Goal: Information Seeking & Learning: Find specific fact

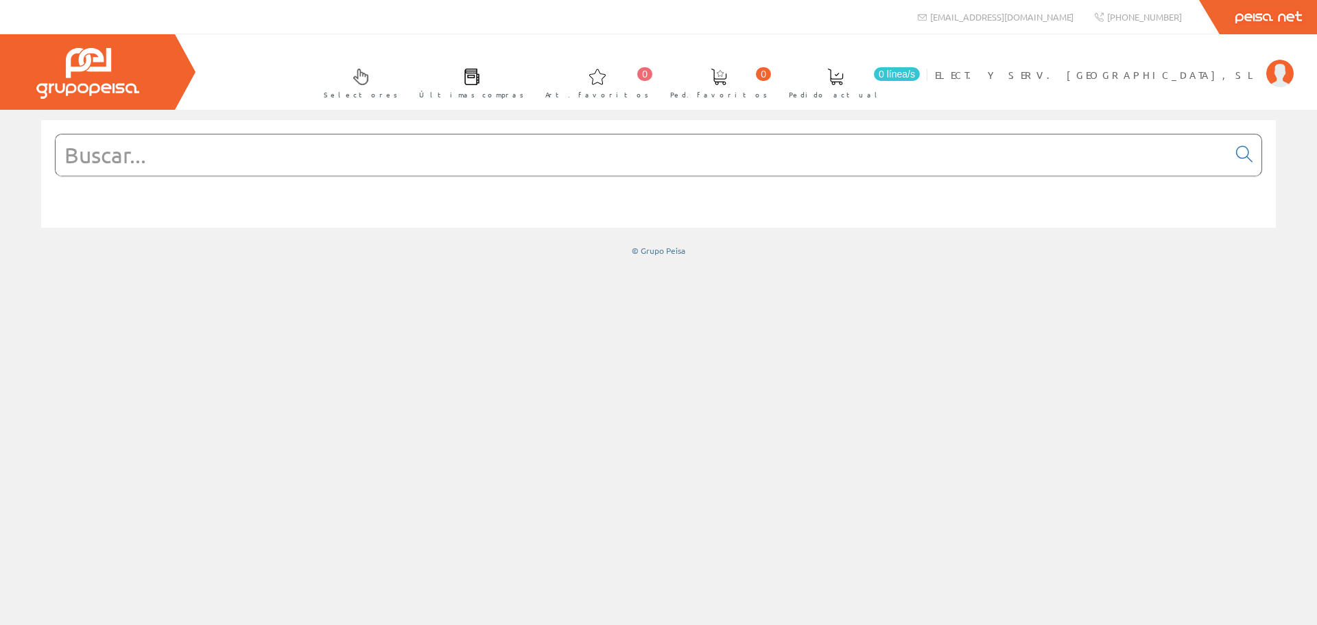
click at [192, 159] on input "text" at bounding box center [642, 154] width 1172 height 41
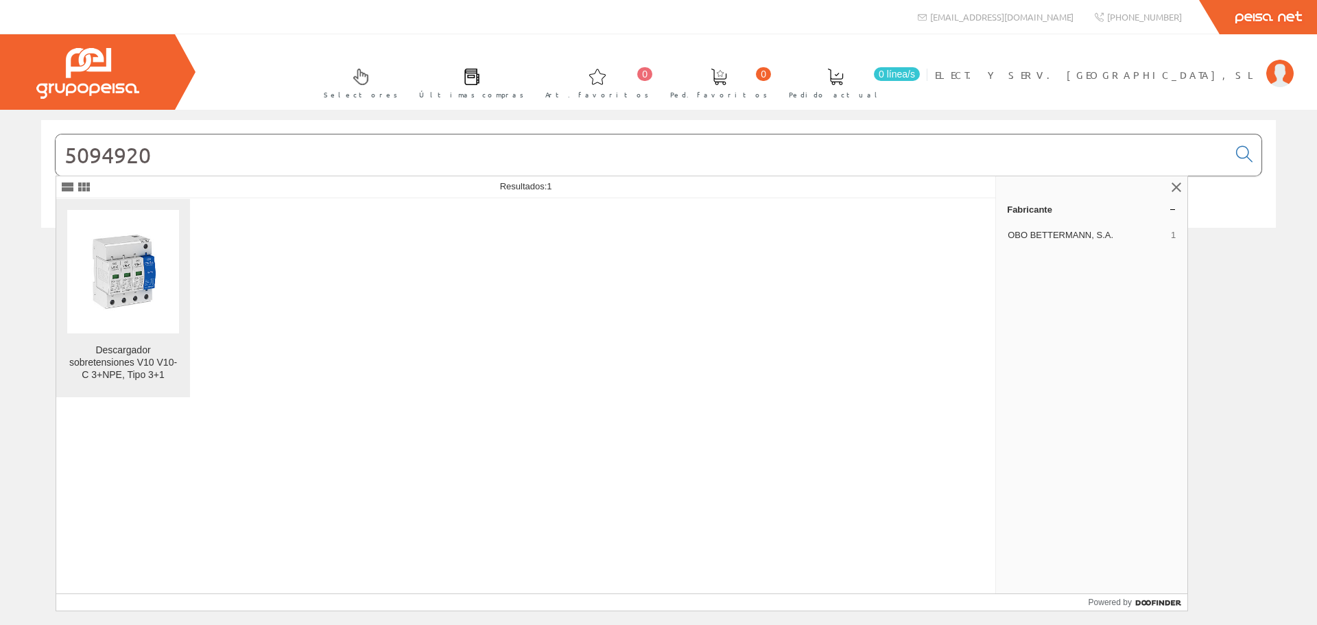
type input "5094920"
click at [147, 273] on img at bounding box center [123, 272] width 112 height 84
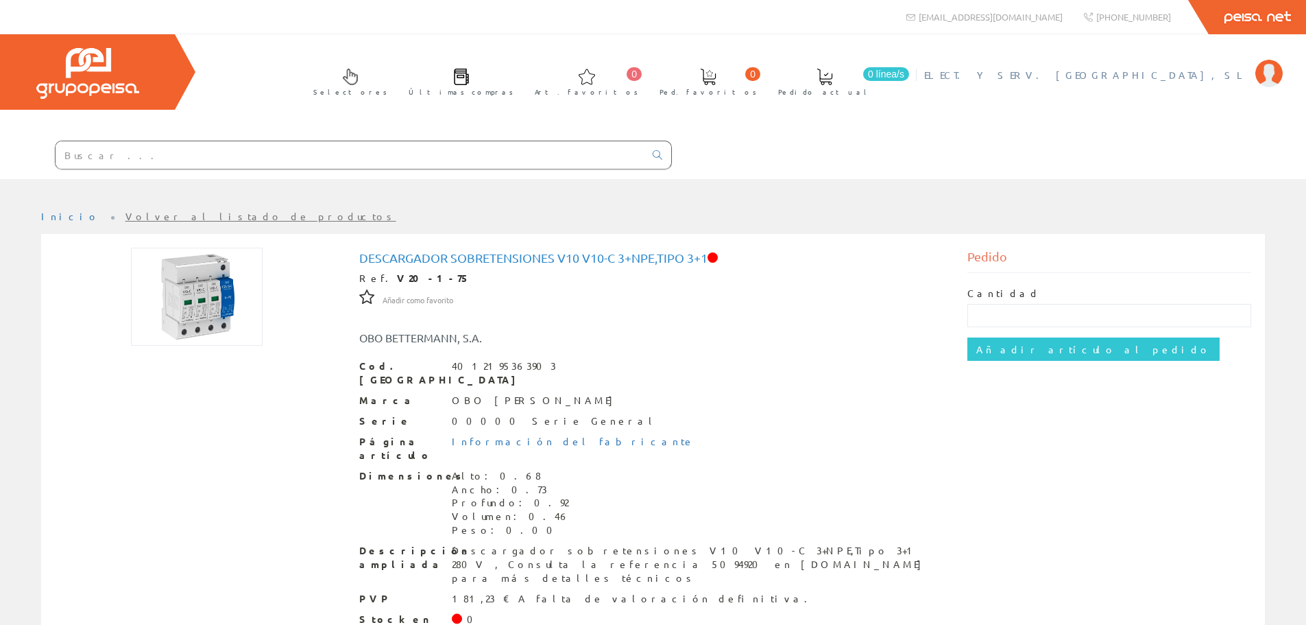
click at [1185, 75] on span "ELECT. Y SERV. [GEOGRAPHIC_DATA], SL" at bounding box center [1086, 75] width 324 height 14
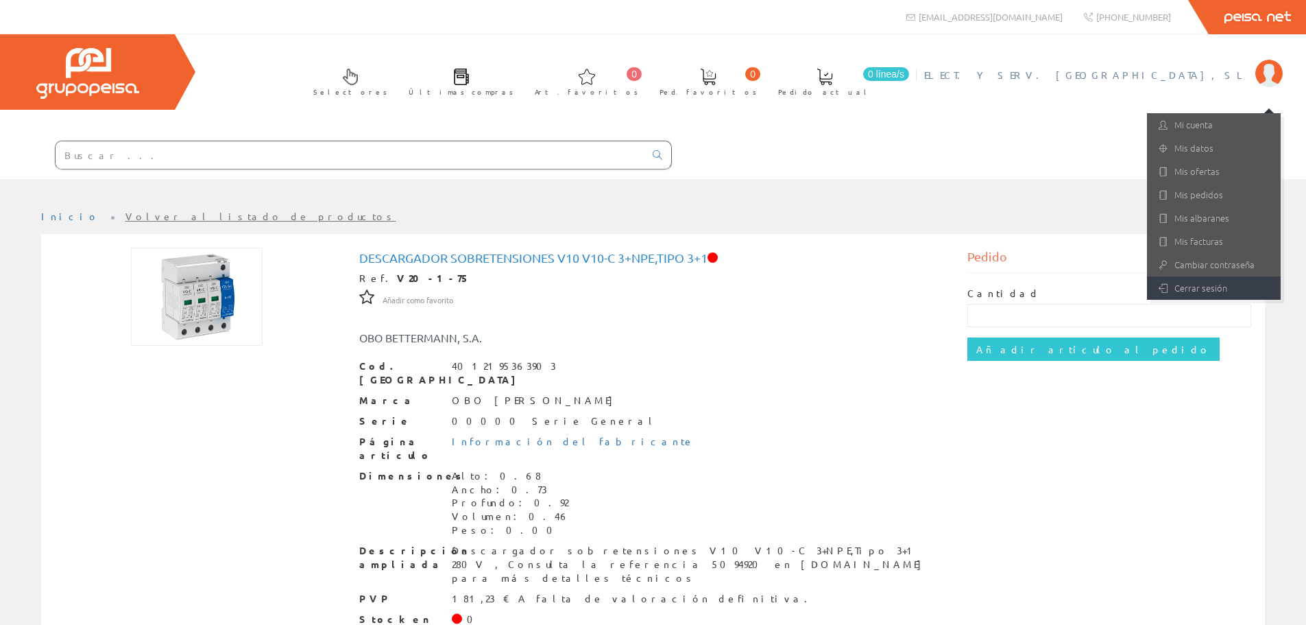
click at [1153, 278] on link "Cerrar sesión" at bounding box center [1214, 287] width 134 height 23
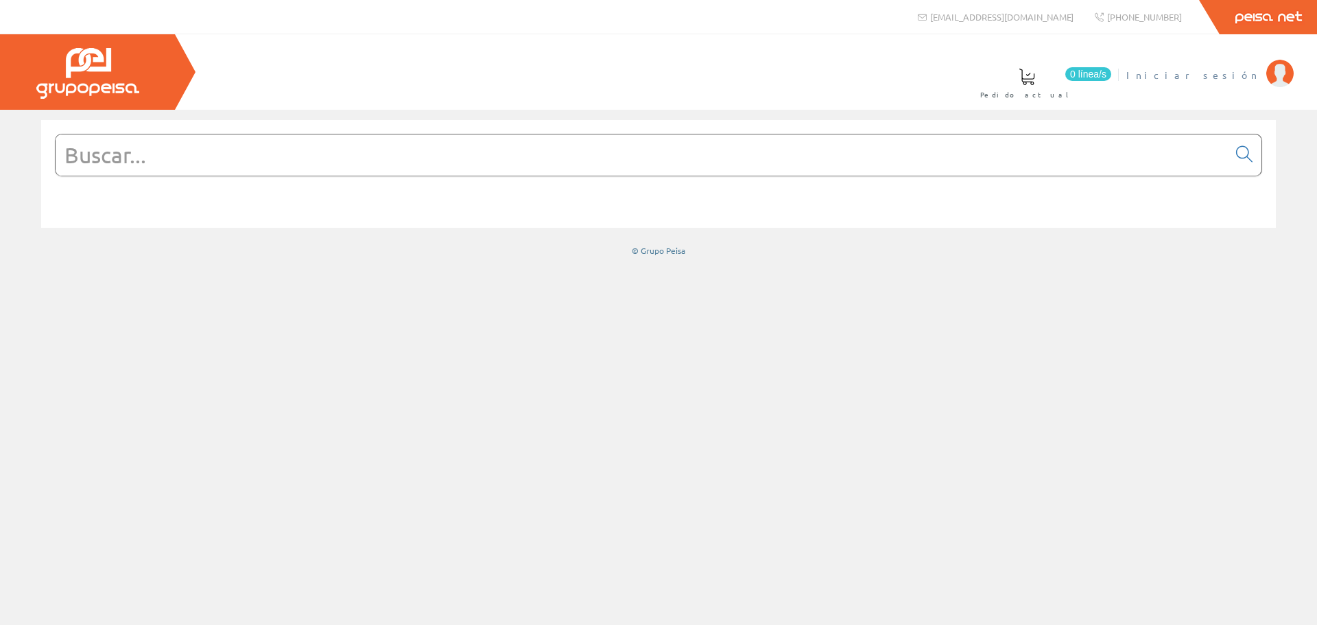
click at [1210, 65] on link "Iniciar sesión" at bounding box center [1209, 63] width 167 height 13
click at [592, 158] on input "text" at bounding box center [642, 154] width 1172 height 41
paste input "FINder 12A282300000"
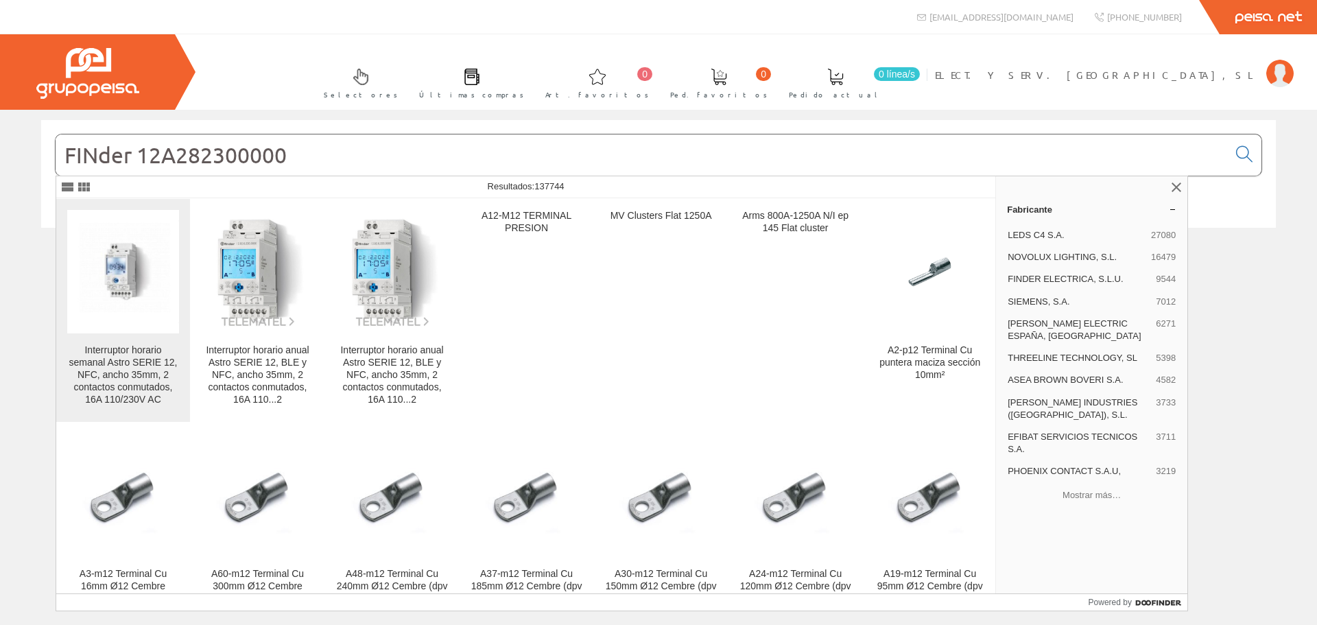
type input "FINder 12A282300000"
click at [106, 348] on div "Interruptor horario semanal Astro SERIE 12, NFC, ancho 35mm, 2 contactos conmut…" at bounding box center [123, 375] width 112 height 62
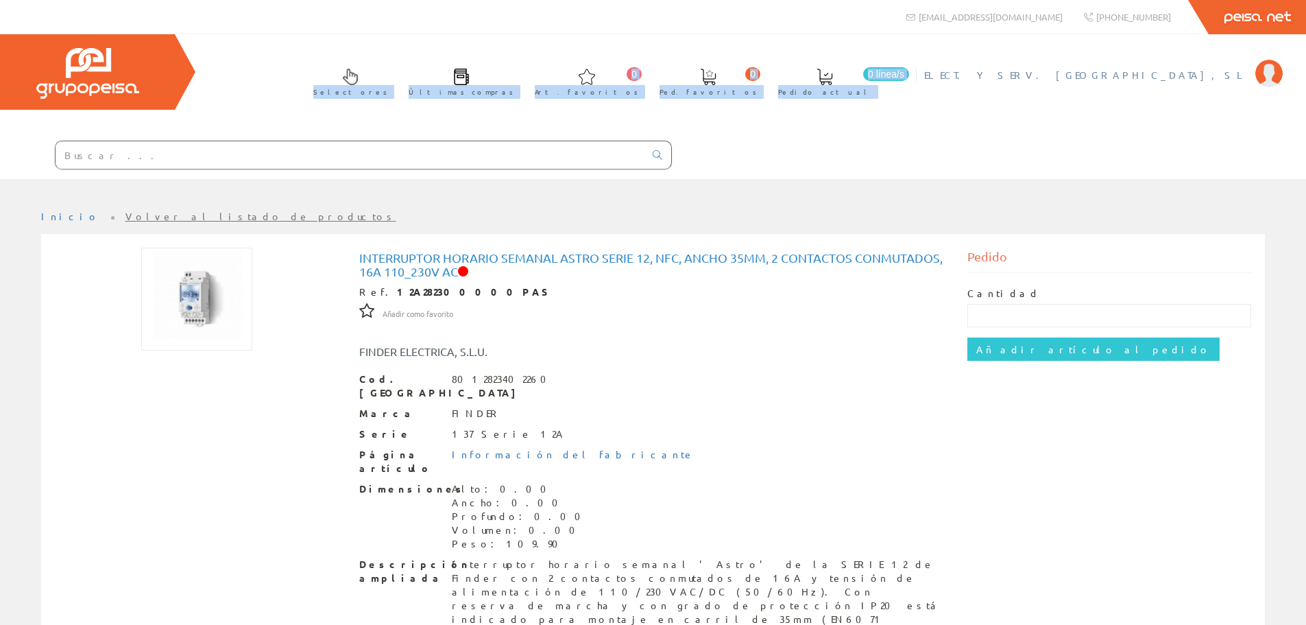
click at [1176, 58] on div "Selectores Últimas compras 0 0" at bounding box center [653, 106] width 1306 height 145
click at [1176, 91] on li "ELECT. Y SERV. [GEOGRAPHIC_DATA], SL Mi cuenta Mis datos Mis ofertas Mis pedido…" at bounding box center [1103, 83] width 365 height 53
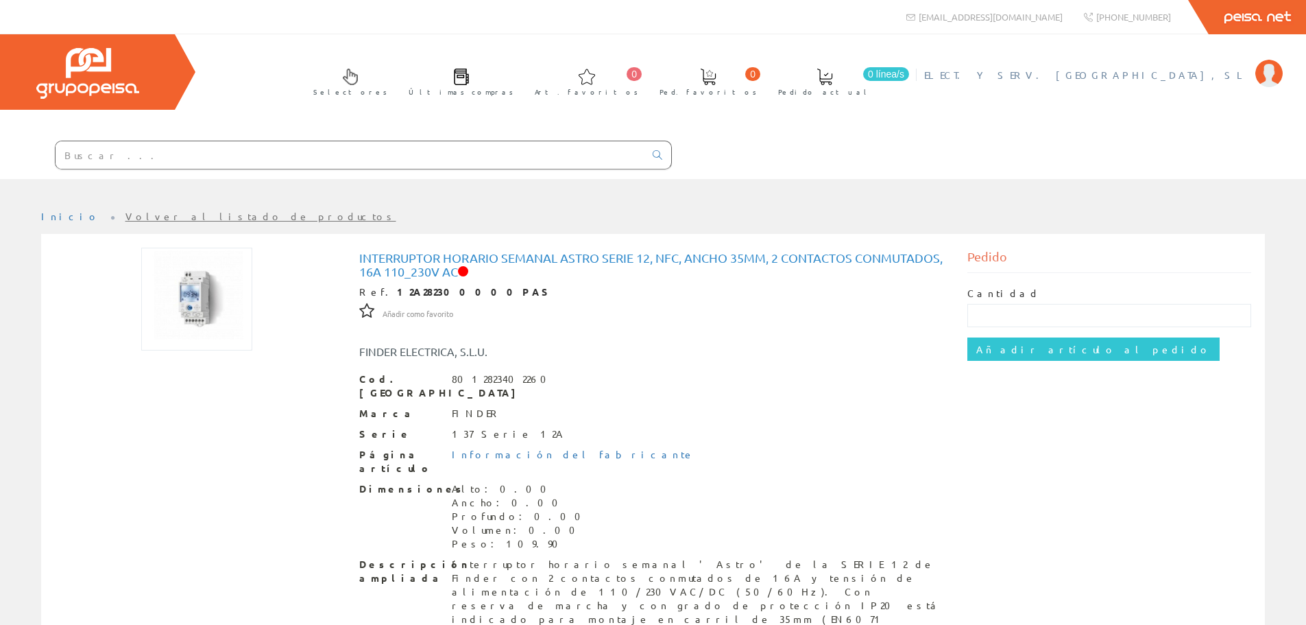
click at [1186, 74] on span "ELECT. Y SERV. [GEOGRAPHIC_DATA], SL" at bounding box center [1086, 75] width 324 height 14
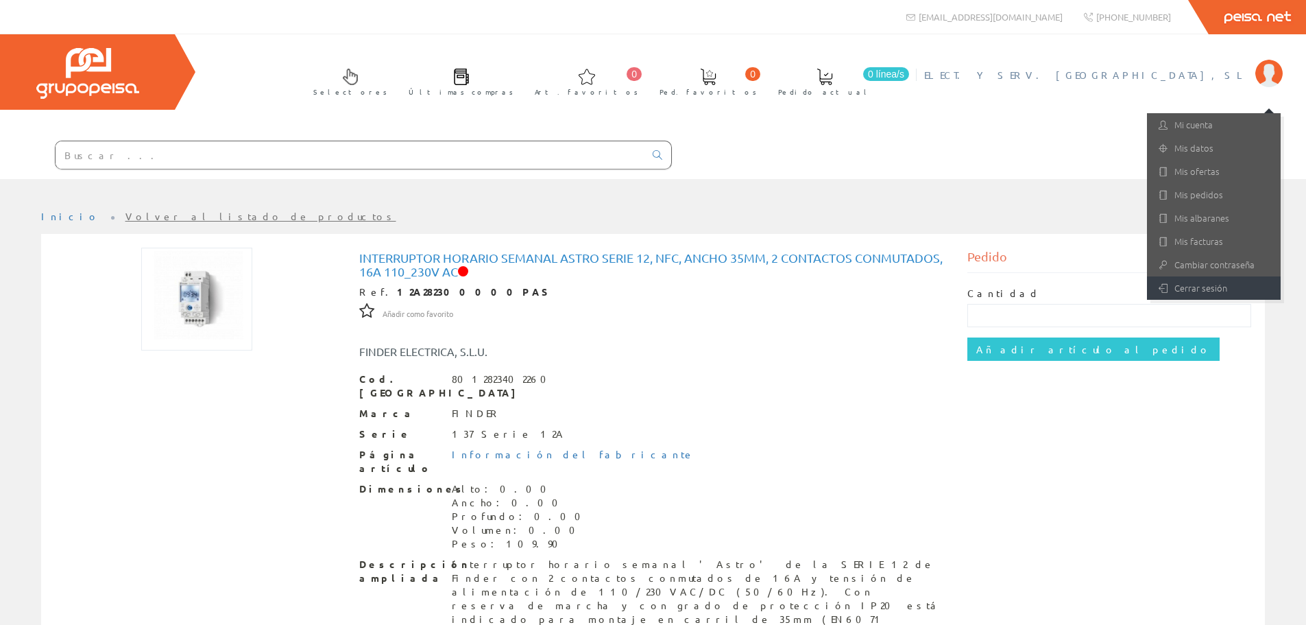
click at [1206, 293] on link "Cerrar sesión" at bounding box center [1214, 287] width 134 height 23
